Goal: Find specific page/section: Find specific page/section

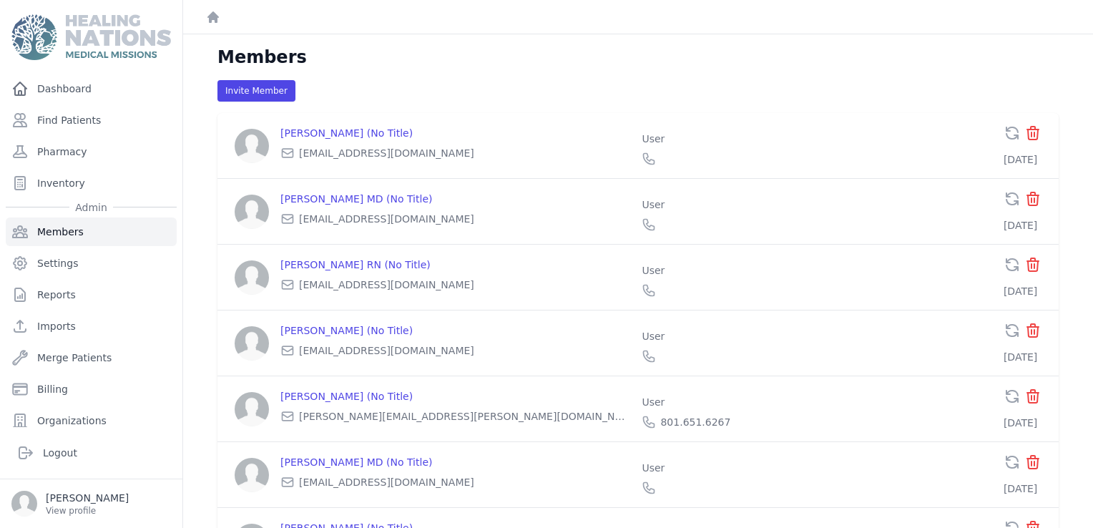
scroll to position [63, 0]
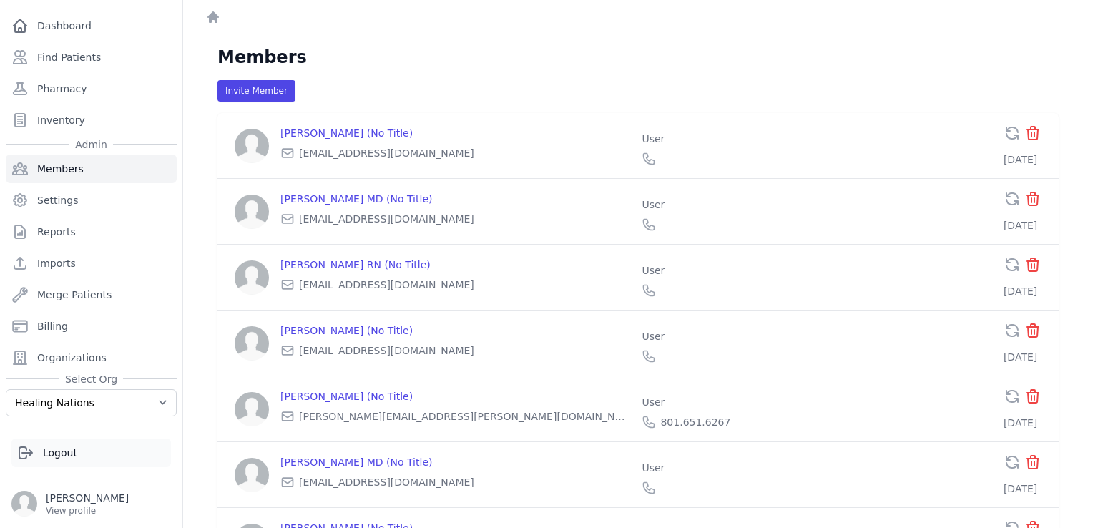
click at [26, 456] on icon at bounding box center [25, 452] width 13 height 11
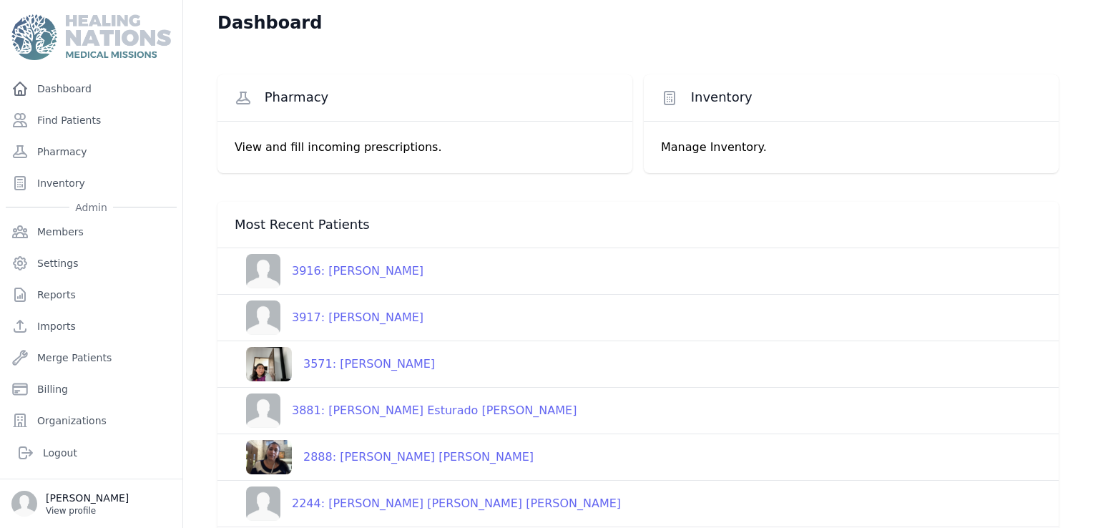
click at [61, 502] on p "[PERSON_NAME]" at bounding box center [87, 498] width 83 height 14
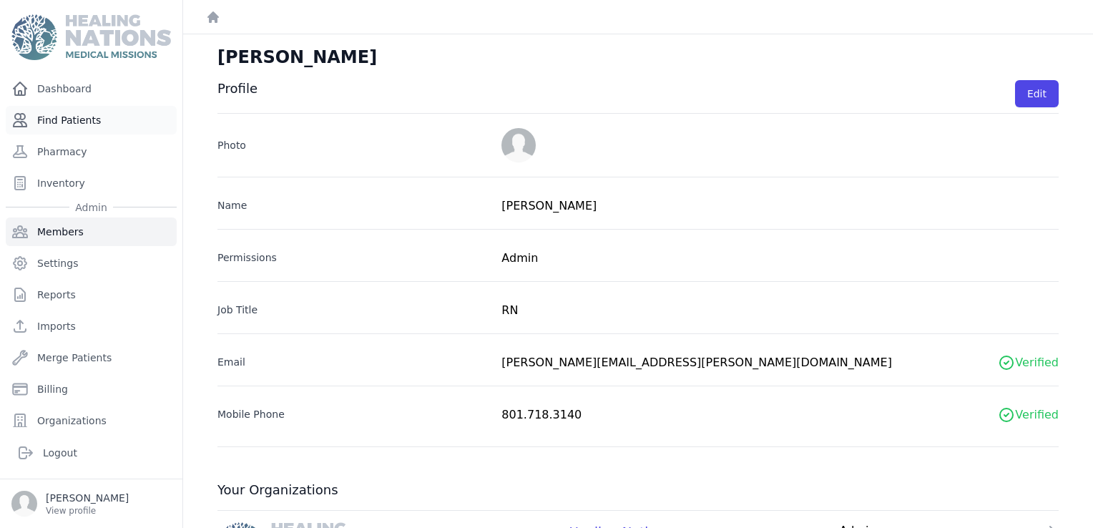
click at [57, 122] on link "Find Patients" at bounding box center [91, 120] width 171 height 29
